Goal: Task Accomplishment & Management: Manage account settings

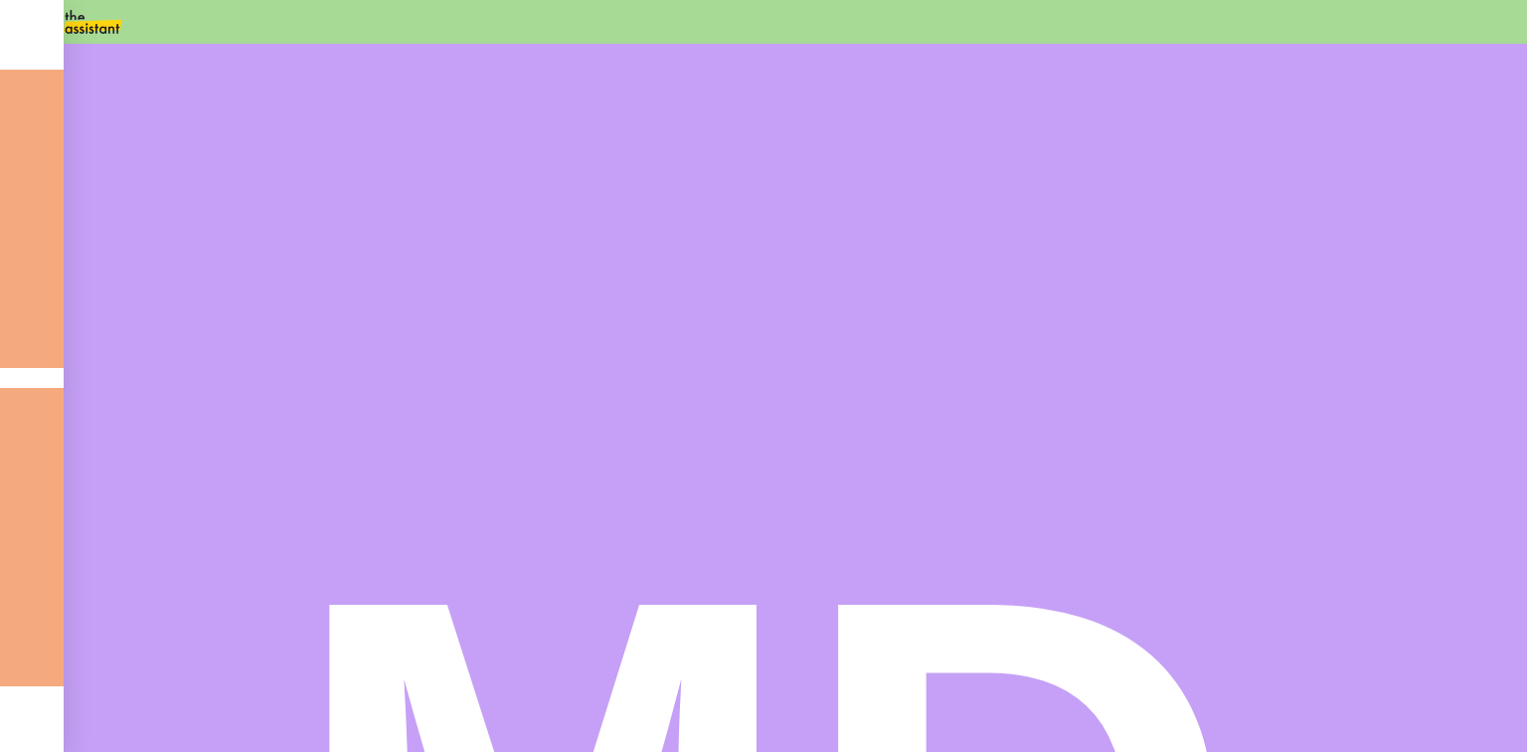
click at [130, 29] on img at bounding box center [77, 22] width 154 height 44
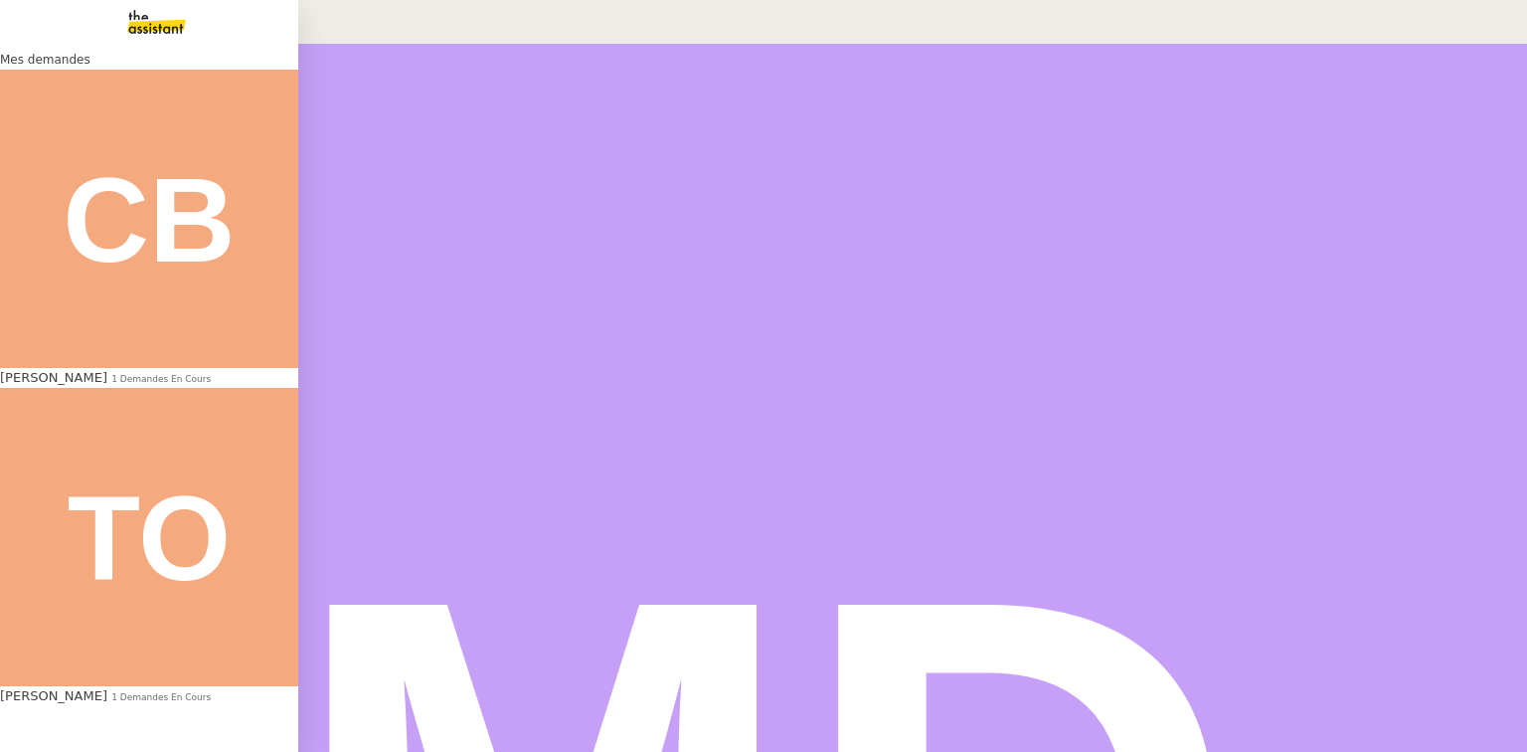
click at [76, 688] on span "[PERSON_NAME]" at bounding box center [53, 695] width 107 height 15
click at [103, 370] on span "[PERSON_NAME]" at bounding box center [53, 377] width 107 height 15
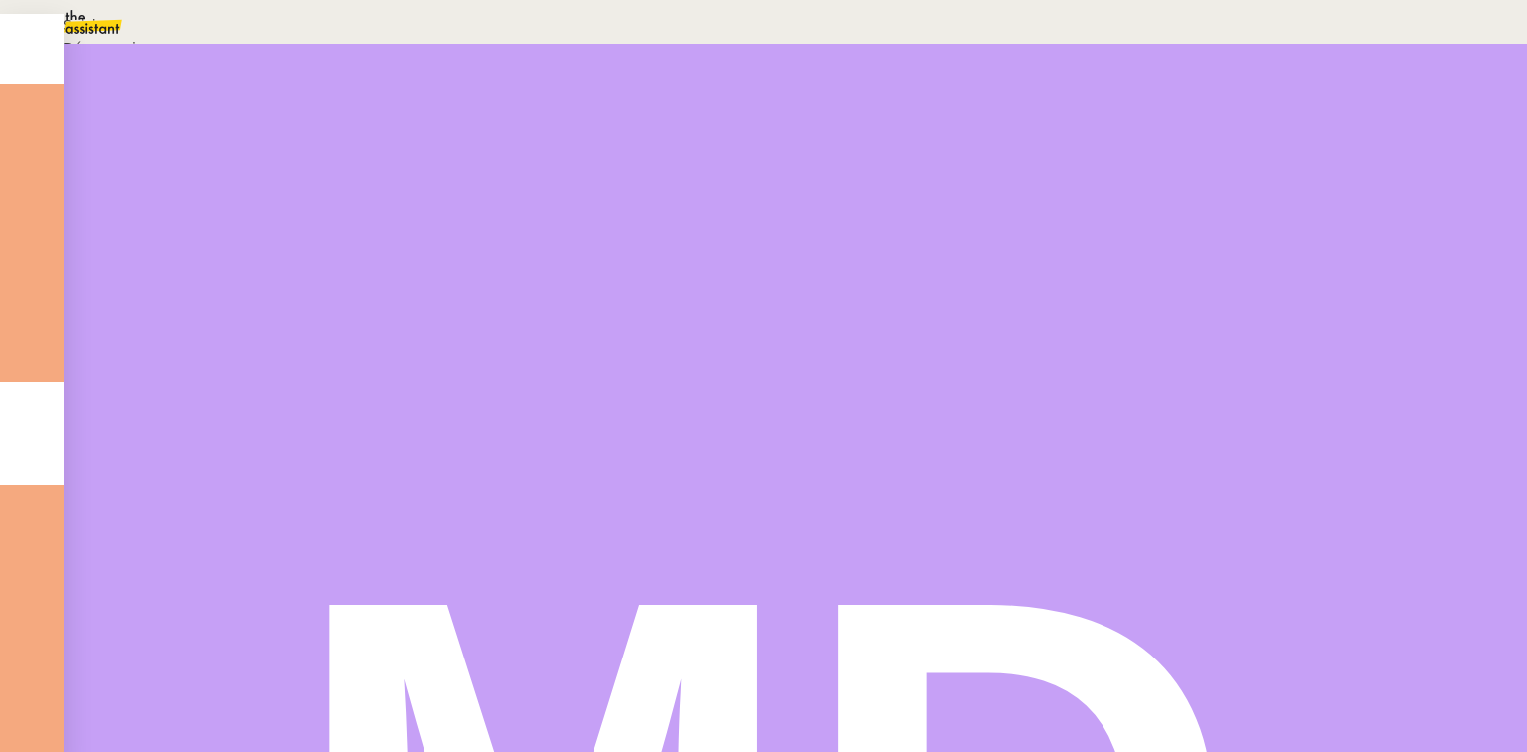
click at [1433, 37] on li "Suivi" at bounding box center [759, 25] width 1438 height 23
